Goal: Find contact information: Find contact information

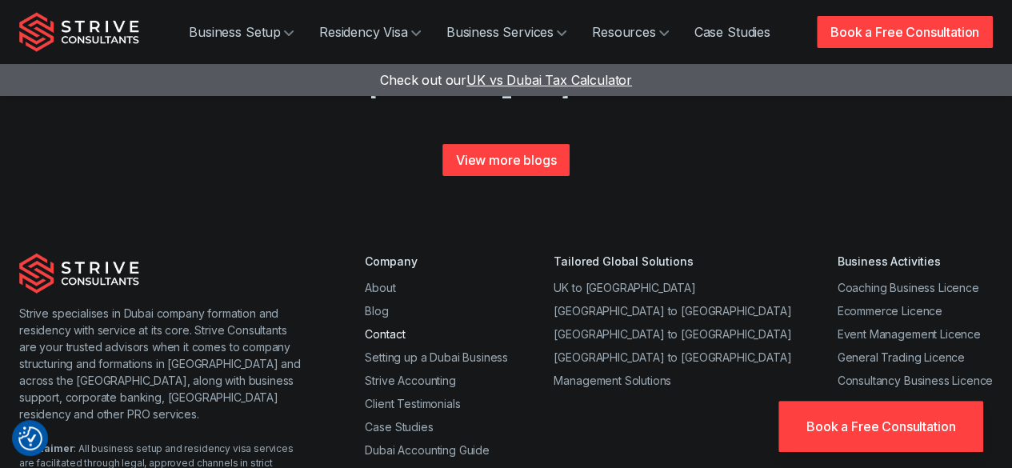
click at [399, 327] on link "Contact" at bounding box center [385, 334] width 40 height 14
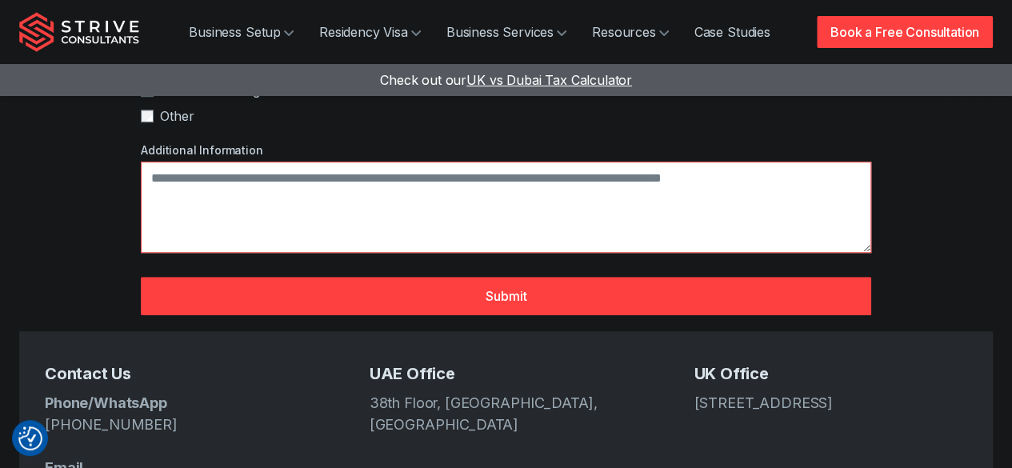
scroll to position [542, 0]
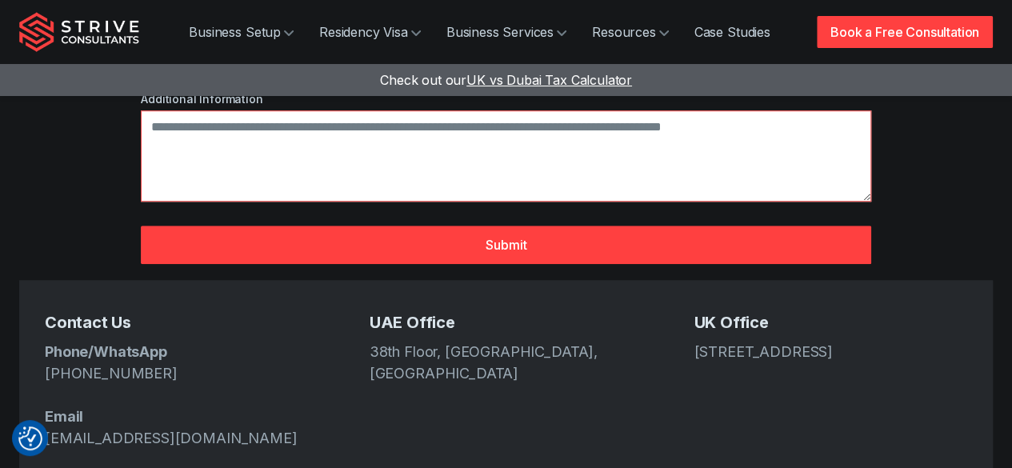
drag, startPoint x: 819, startPoint y: 319, endPoint x: 696, endPoint y: 295, distance: 125.5
click at [696, 341] on address "167-169 Great Portland Street, 5th Floor, London, W1W 5PF" at bounding box center [831, 352] width 274 height 22
copy address "167-169 Great Portland Street, 5th Floor, London, W1W 5PF"
